Goal: Information Seeking & Learning: Find specific page/section

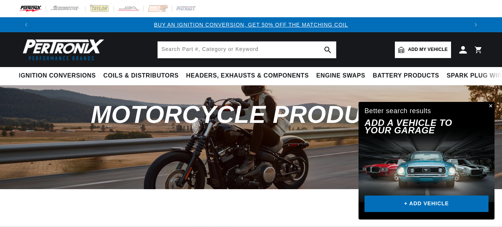
click at [62, 74] on span "Ignition Conversions" at bounding box center [57, 76] width 77 height 8
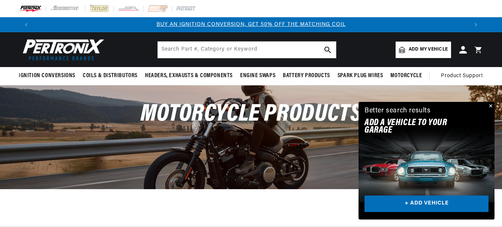
click at [490, 104] on button "Close" at bounding box center [489, 106] width 9 height 9
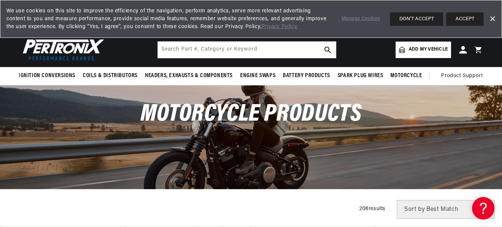
scroll to position [0, 868]
click at [460, 20] on button "ACCEPT" at bounding box center [464, 18] width 37 height 13
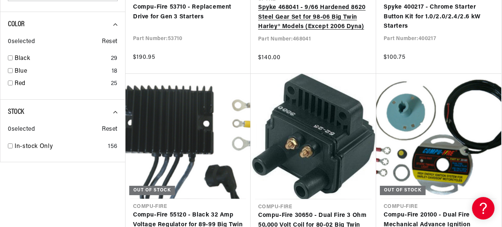
scroll to position [0, 484]
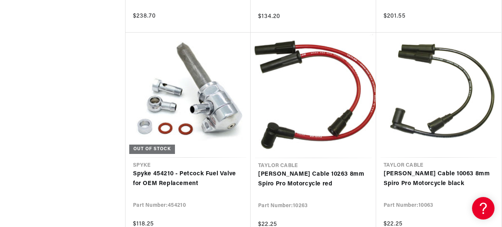
scroll to position [0, 434]
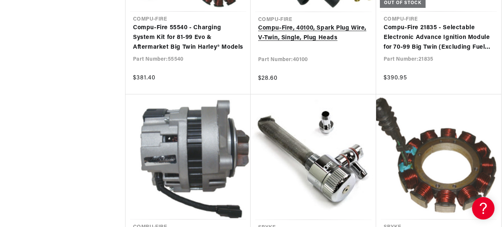
scroll to position [0, 695]
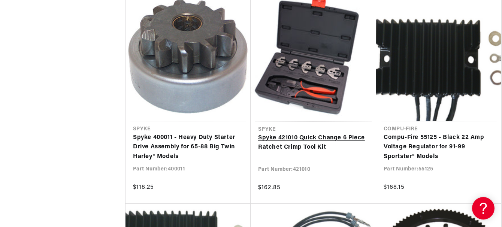
scroll to position [4080, 0]
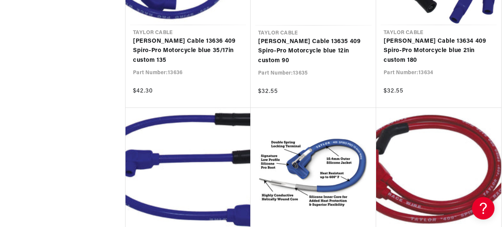
scroll to position [4978, 0]
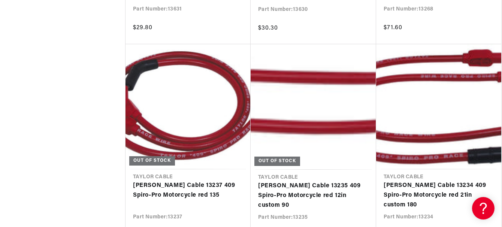
scroll to position [0, 868]
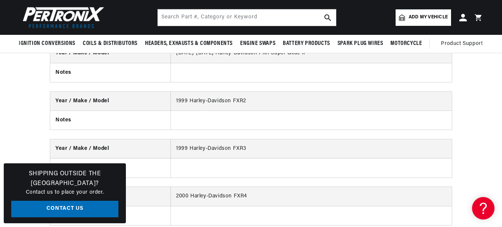
scroll to position [823, 0]
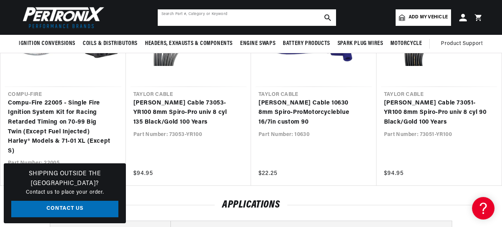
click at [171, 17] on input "text" at bounding box center [247, 17] width 178 height 16
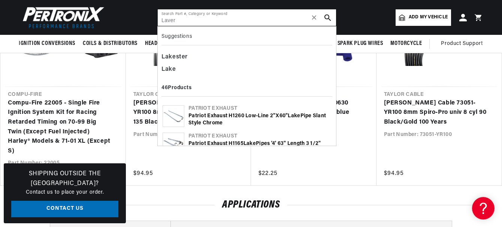
scroll to position [0, 868]
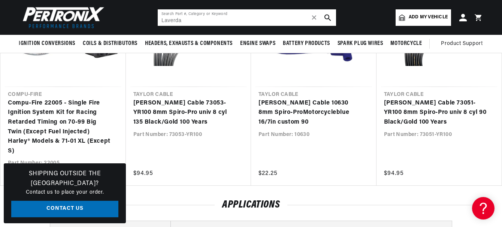
type input "Laverda"
click at [326, 18] on icon "search button" at bounding box center [327, 17] width 7 height 7
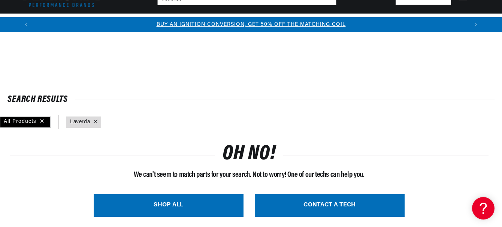
scroll to position [150, 0]
